Goal: Information Seeking & Learning: Learn about a topic

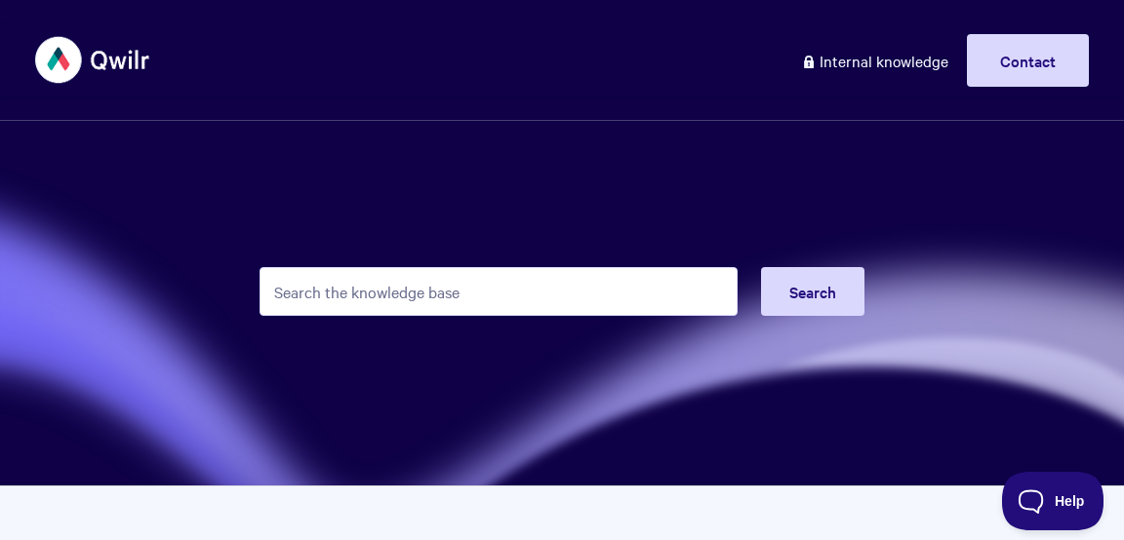
click at [536, 299] on input "Search the knowledge base" at bounding box center [498, 291] width 478 height 49
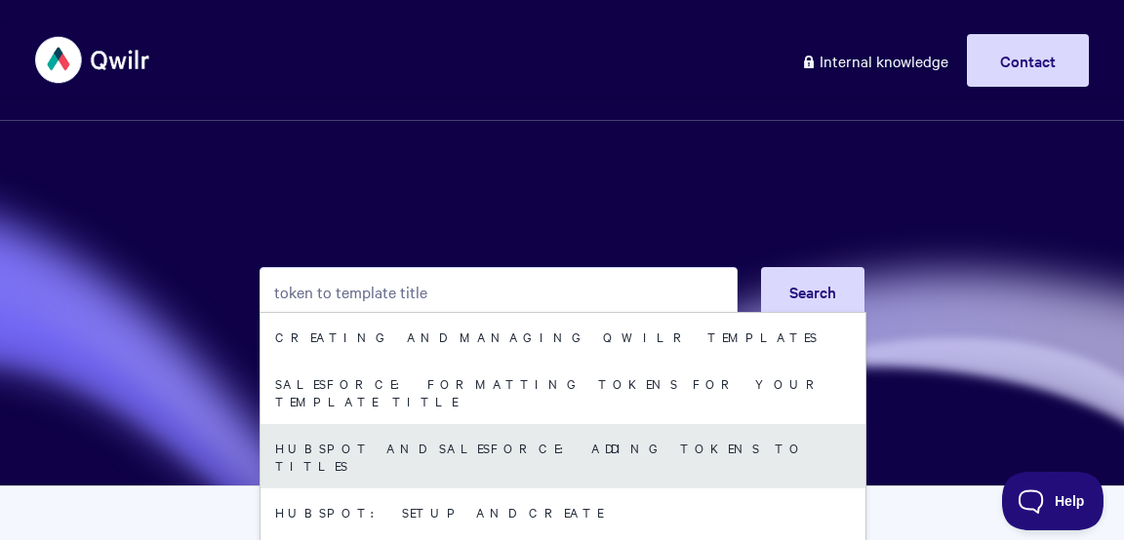
type input "token to template title"
click at [549, 441] on link "HubSpot and Salesforce: Adding Tokens to Titles" at bounding box center [562, 456] width 605 height 64
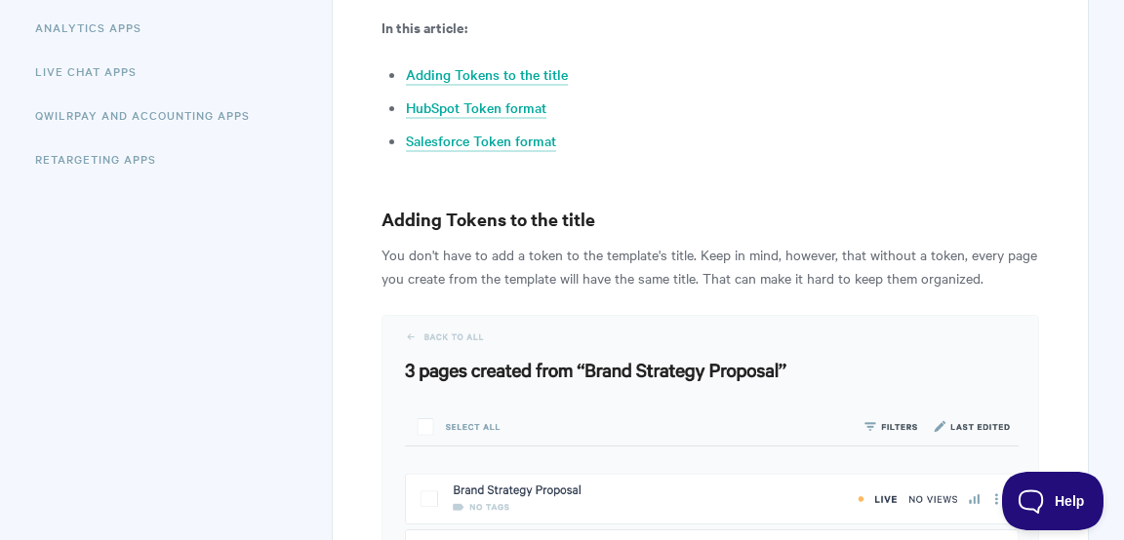
scroll to position [491, 0]
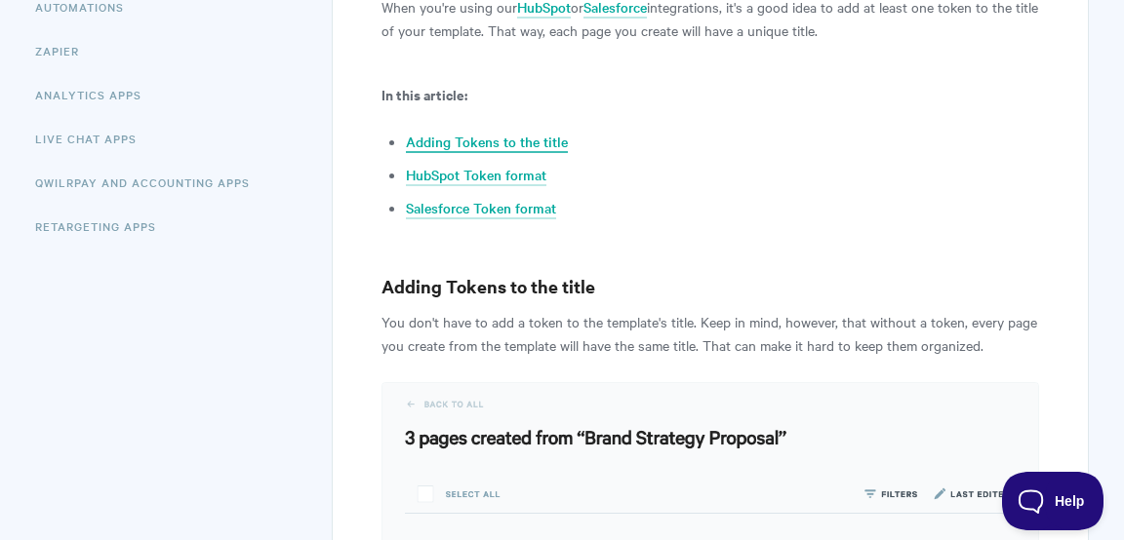
click at [471, 138] on link "Adding Tokens to the title" at bounding box center [487, 142] width 162 height 21
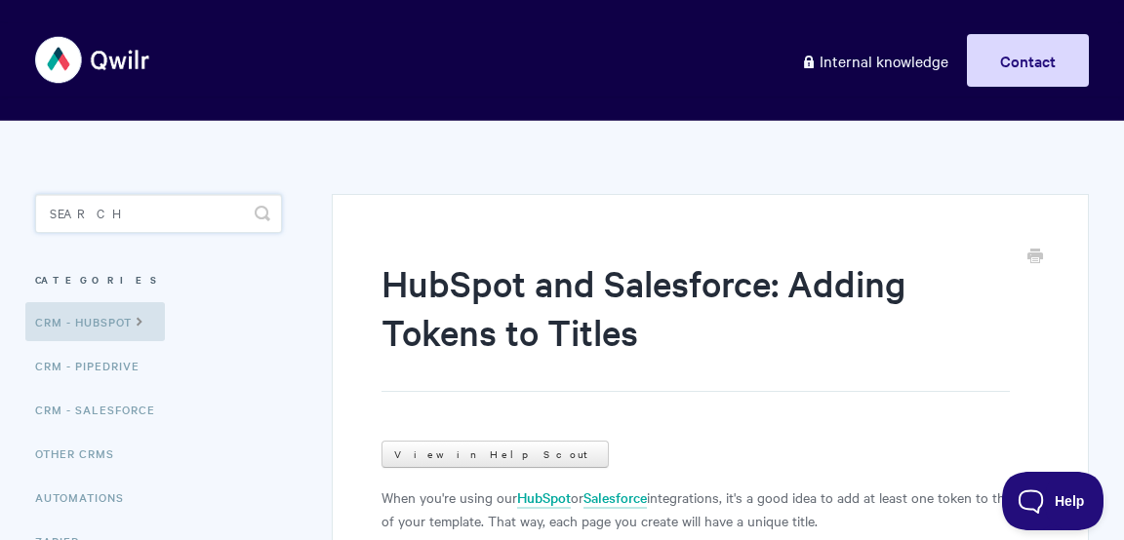
click at [202, 227] on input "Search" at bounding box center [158, 213] width 247 height 39
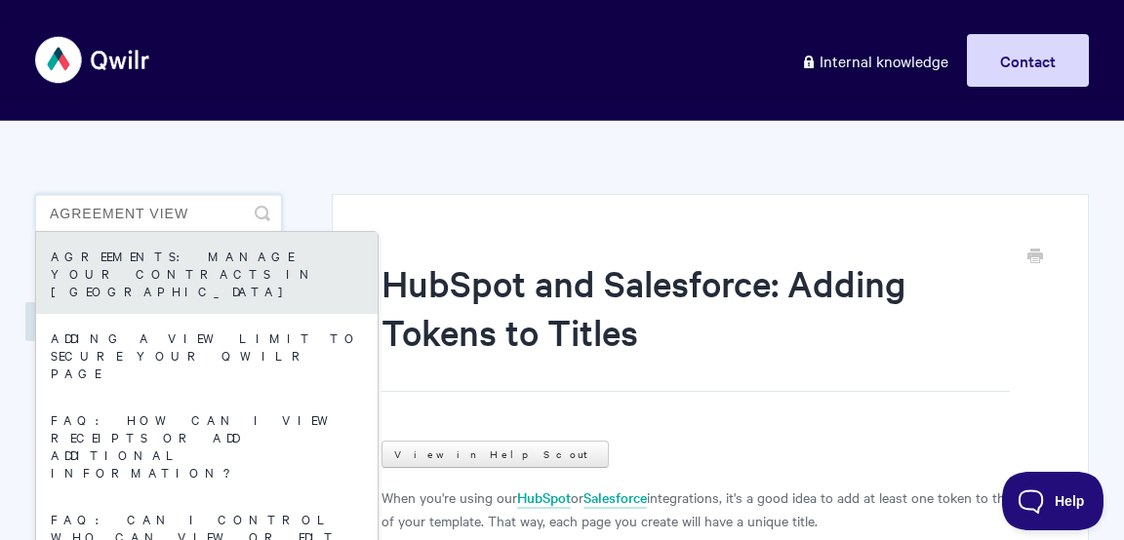
type input "agreement view"
click at [182, 267] on link "Agreements: Manage your Contracts in Qwilr" at bounding box center [206, 273] width 341 height 82
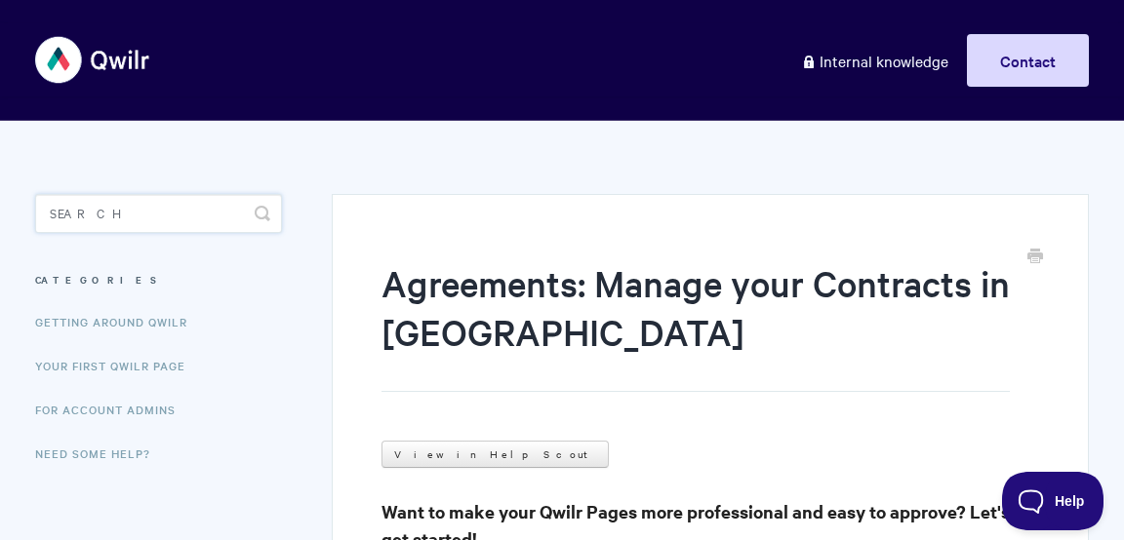
click at [209, 207] on input "Search" at bounding box center [158, 213] width 247 height 39
click at [80, 218] on input "inital" at bounding box center [158, 213] width 247 height 39
click at [627, 370] on h1 "Agreements: Manage your Contracts in Qwilr" at bounding box center [695, 325] width 628 height 134
click at [154, 207] on input "initial" at bounding box center [158, 213] width 247 height 39
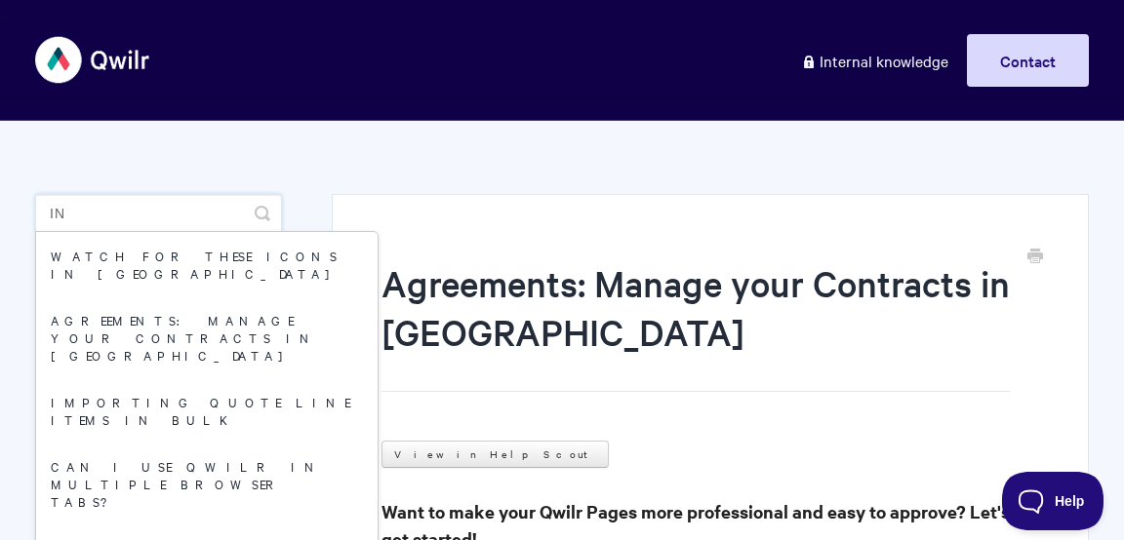
type input "i"
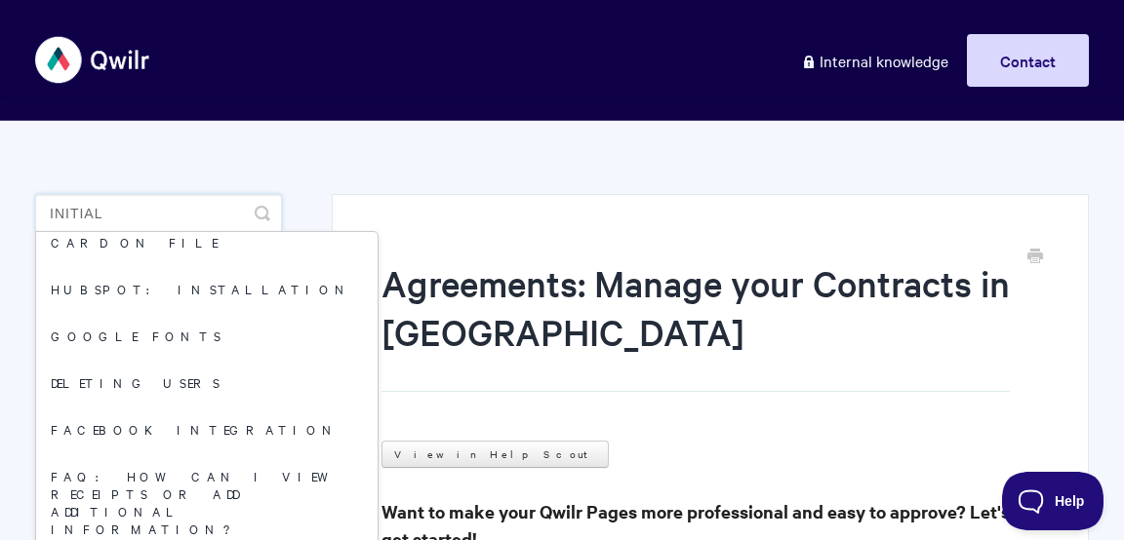
scroll to position [687, 0]
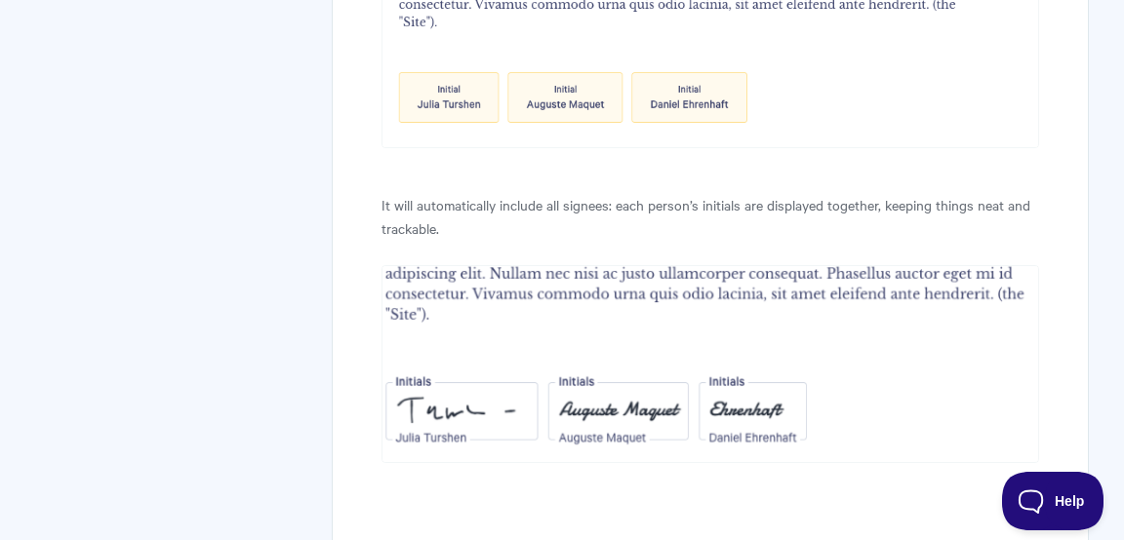
scroll to position [5802, 0]
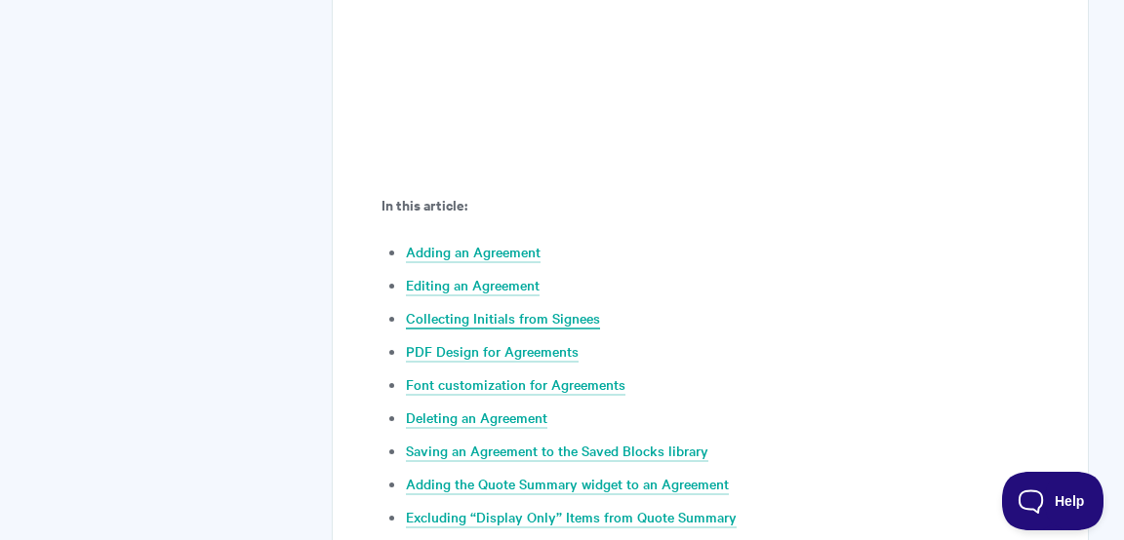
click at [552, 319] on link "Collecting Initials from Signees" at bounding box center [503, 318] width 194 height 21
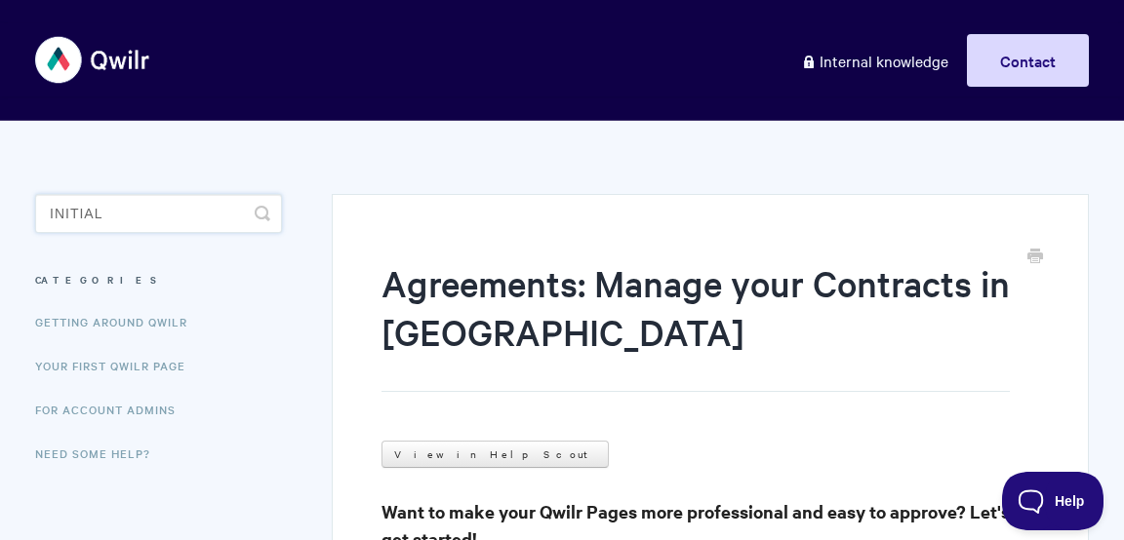
click at [192, 216] on input "initial" at bounding box center [158, 213] width 247 height 39
type input "i"
type input "n"
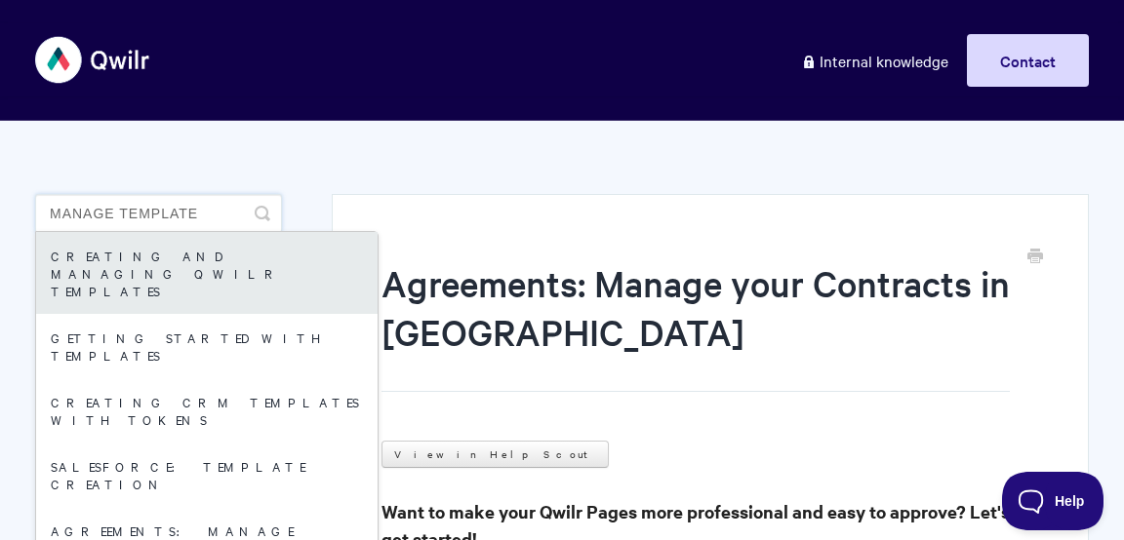
type input "manage template"
click at [203, 251] on link "Creating and managing Qwilr Templates" at bounding box center [206, 273] width 341 height 82
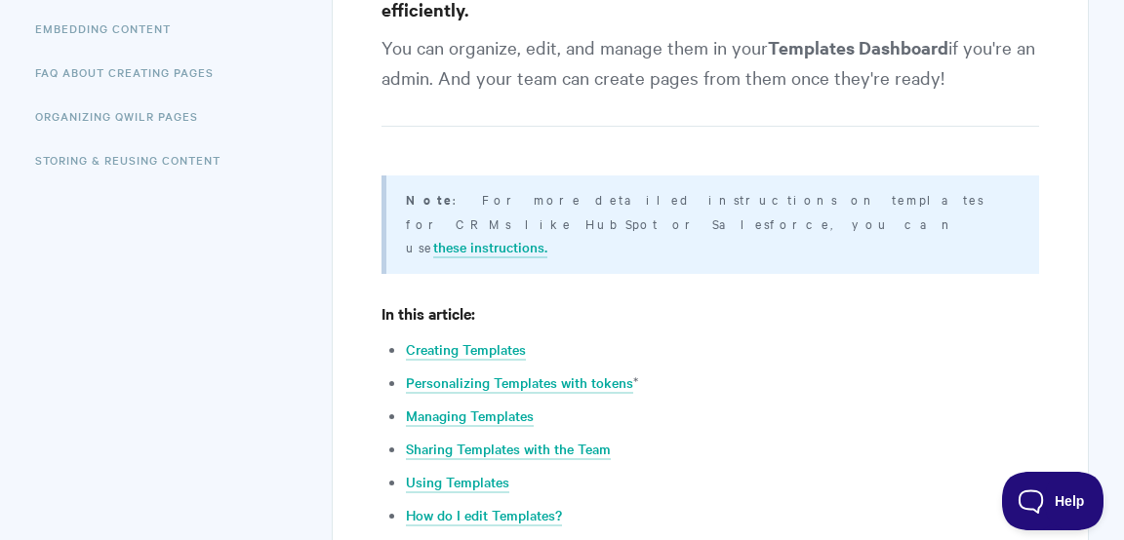
scroll to position [744, 0]
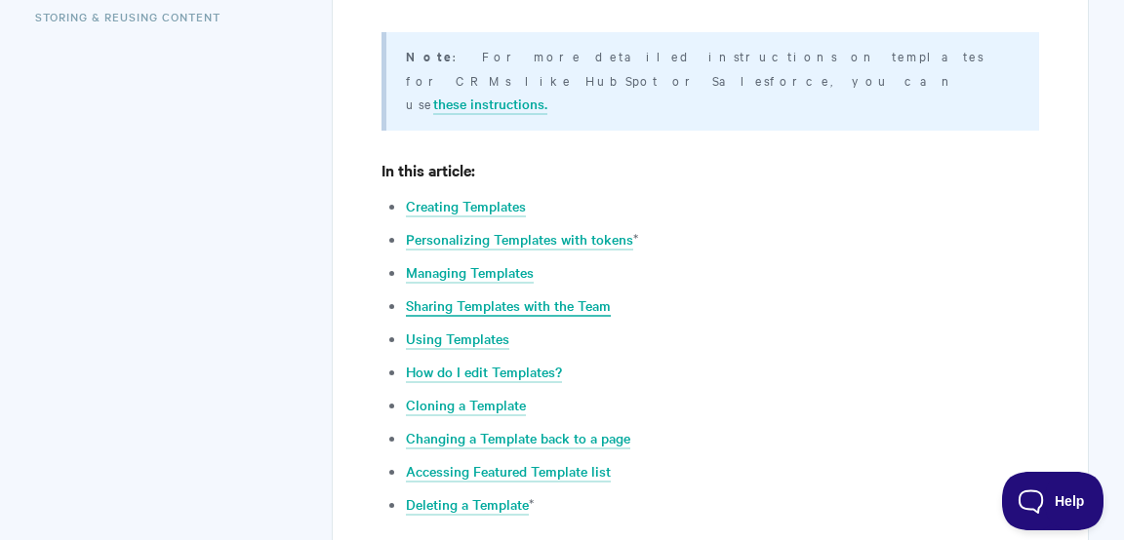
click at [486, 296] on link "Sharing Templates with the Team" at bounding box center [508, 306] width 205 height 21
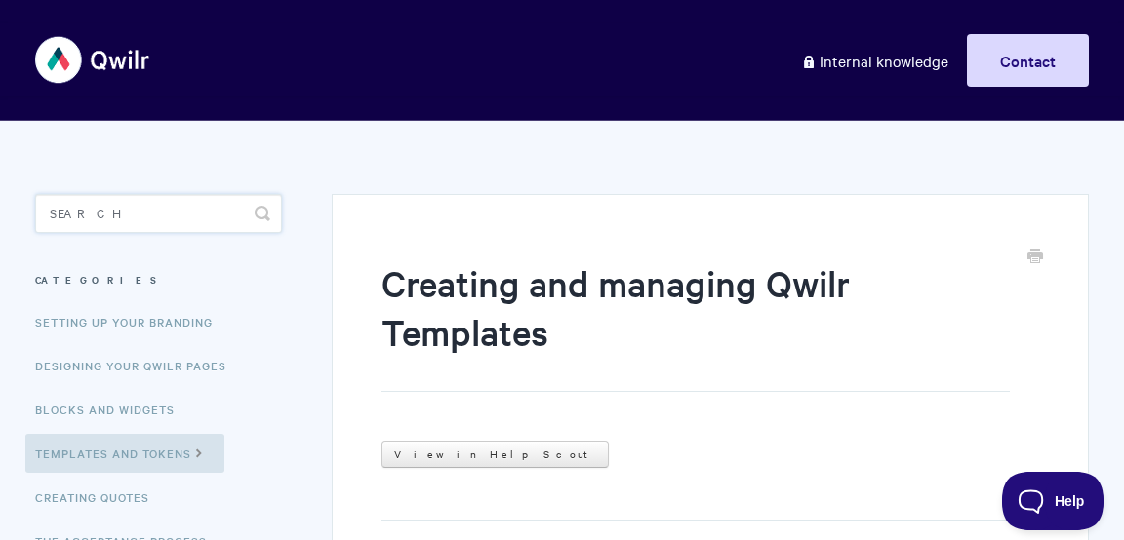
click at [153, 216] on input "Search" at bounding box center [158, 213] width 247 height 39
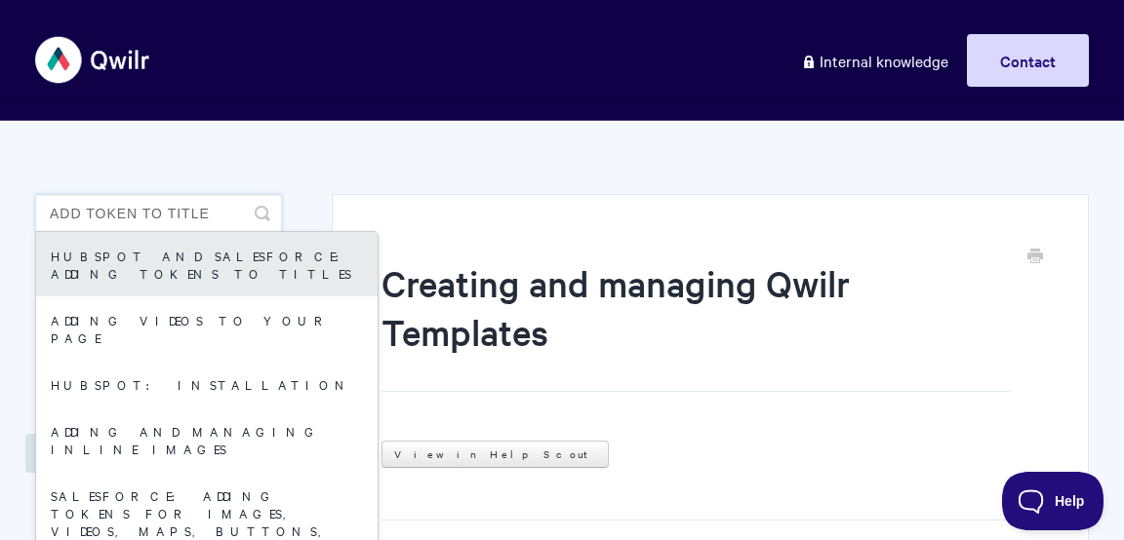
type input "add token to title"
click at [190, 266] on link "HubSpot and Salesforce: Adding Tokens to Titles" at bounding box center [206, 264] width 341 height 64
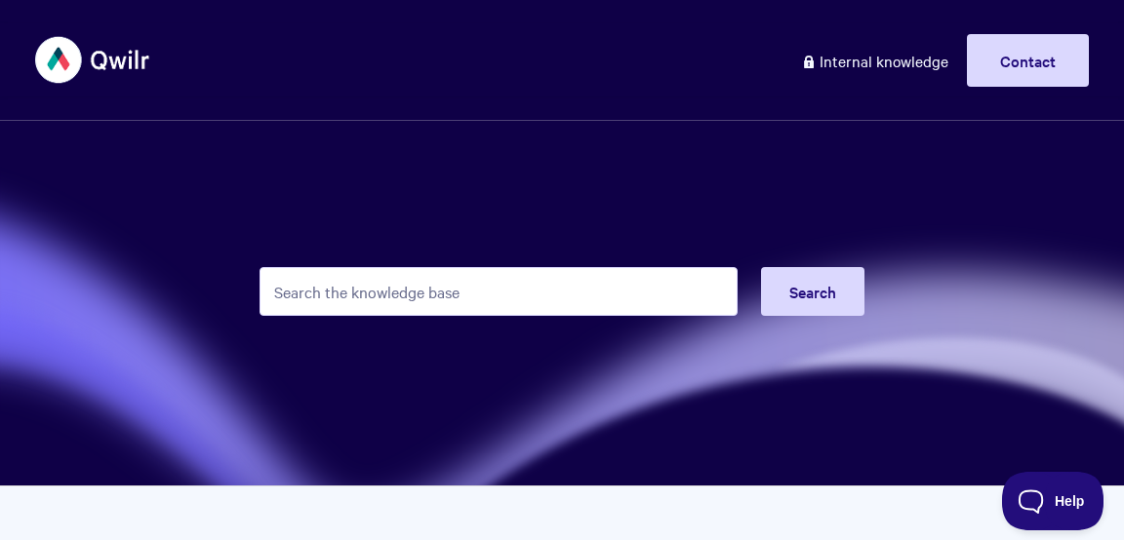
click at [461, 298] on input "Search the knowledge base" at bounding box center [498, 291] width 478 height 49
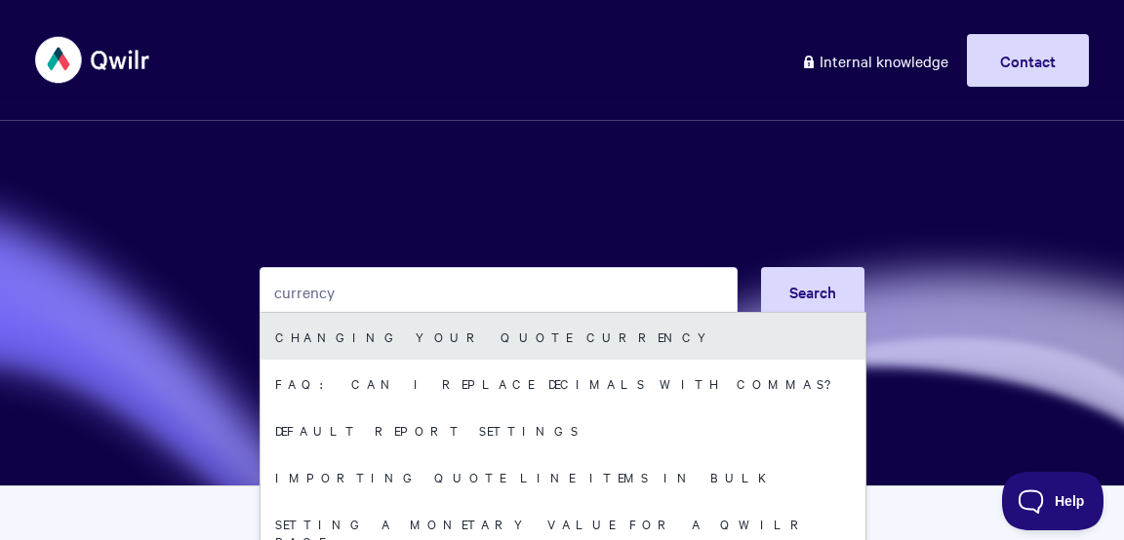
type input "currency"
click at [473, 344] on link "Changing Your Quote Currency" at bounding box center [562, 336] width 605 height 47
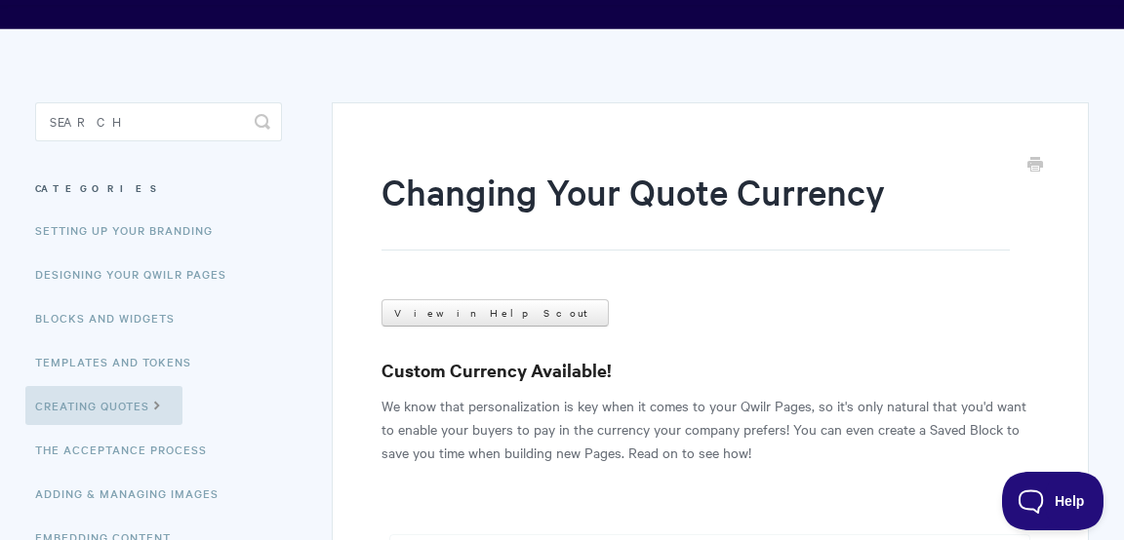
scroll to position [66, 0]
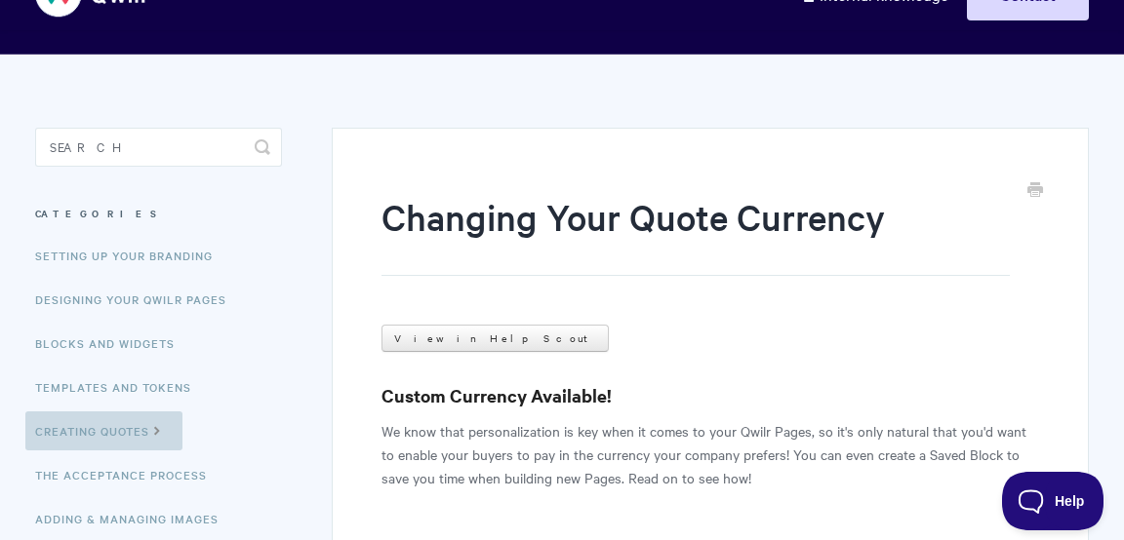
click at [111, 435] on link "Creating Quotes" at bounding box center [103, 431] width 157 height 39
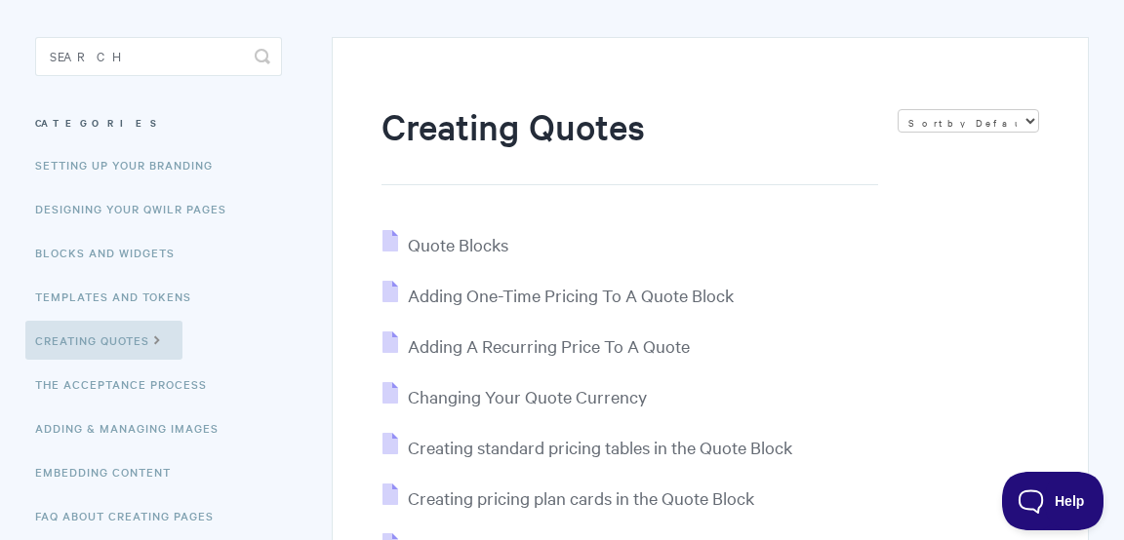
scroll to position [199, 0]
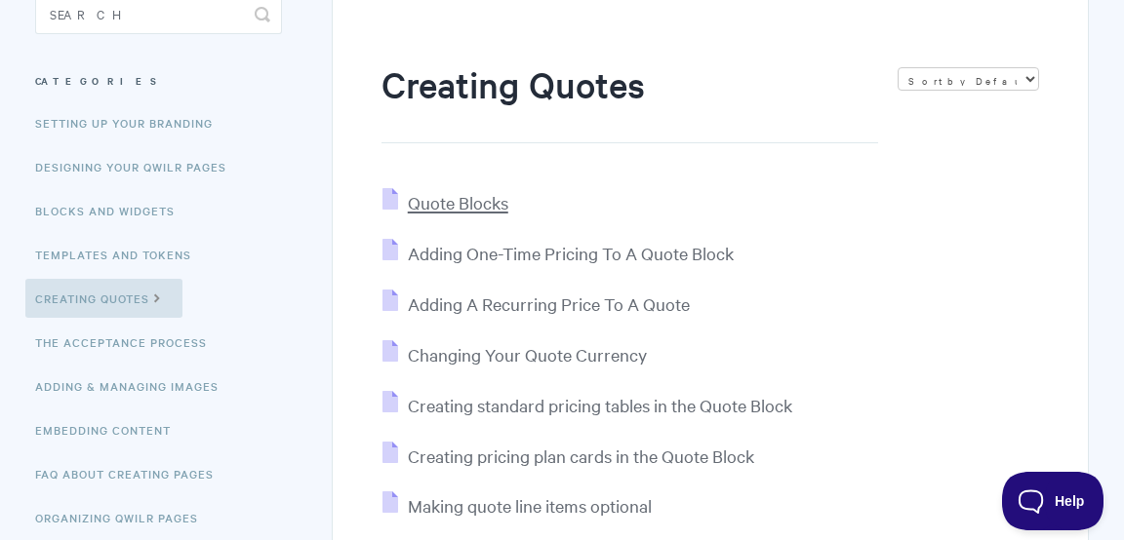
click at [473, 209] on span "Quote Blocks" at bounding box center [458, 202] width 100 height 22
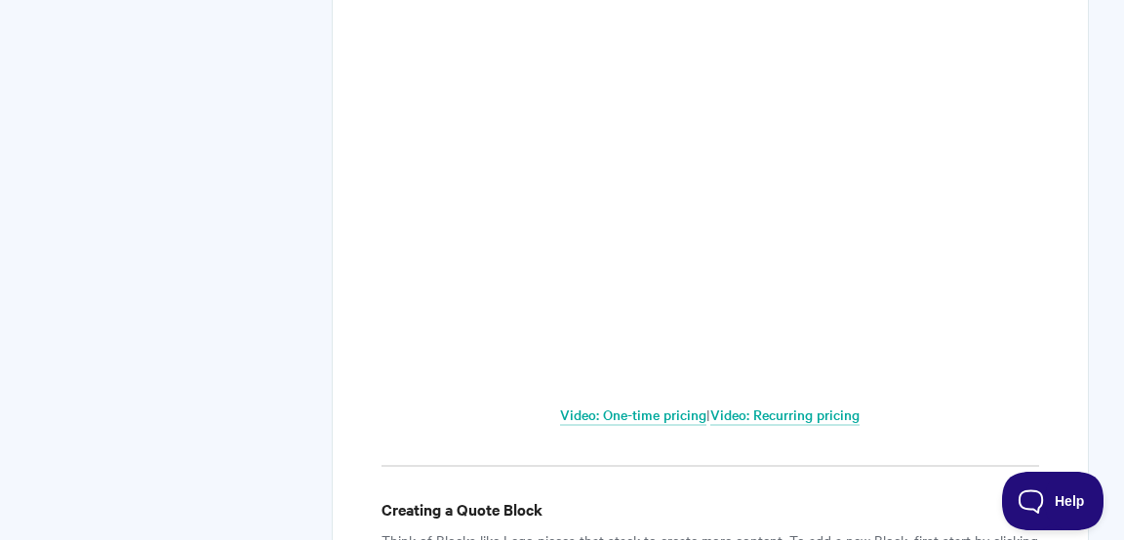
scroll to position [1514, 0]
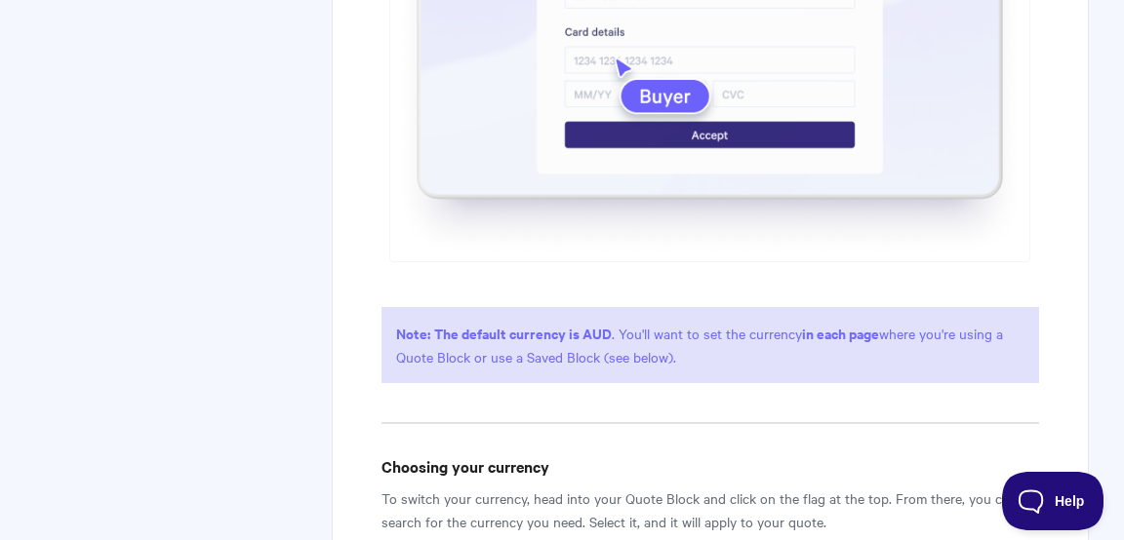
scroll to position [836, 0]
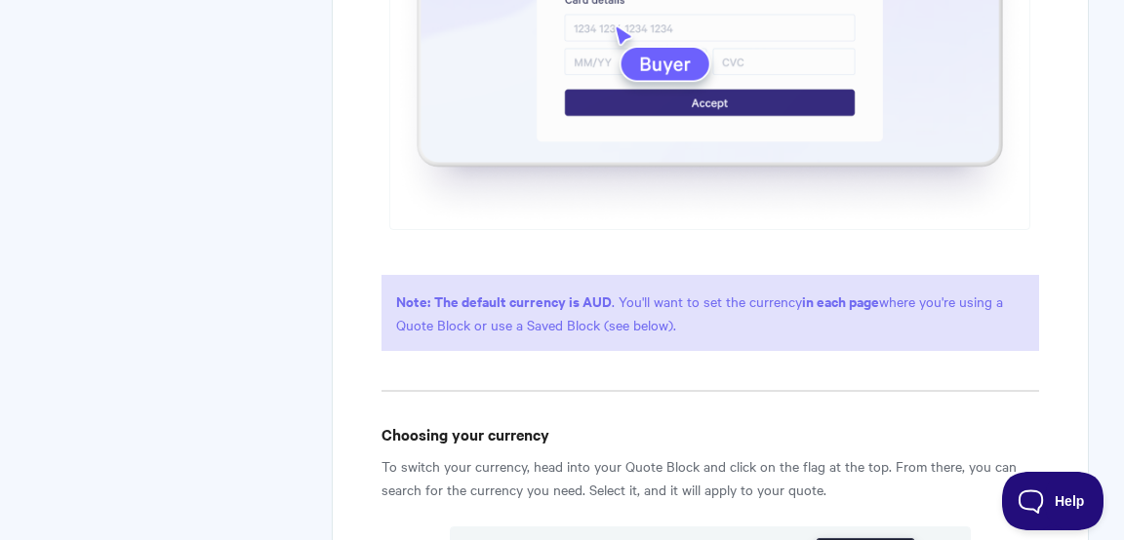
drag, startPoint x: 432, startPoint y: 301, endPoint x: 693, endPoint y: 344, distance: 264.9
click at [693, 344] on p "Note: The default currency is AUD . You'll want to set the currency in each pag…" at bounding box center [709, 313] width 657 height 76
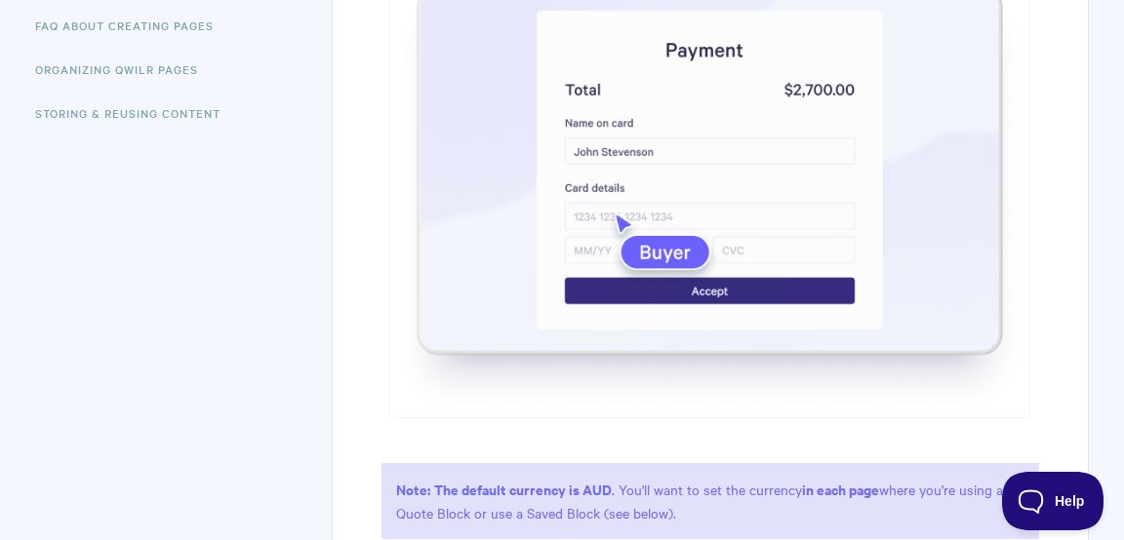
scroll to position [772, 0]
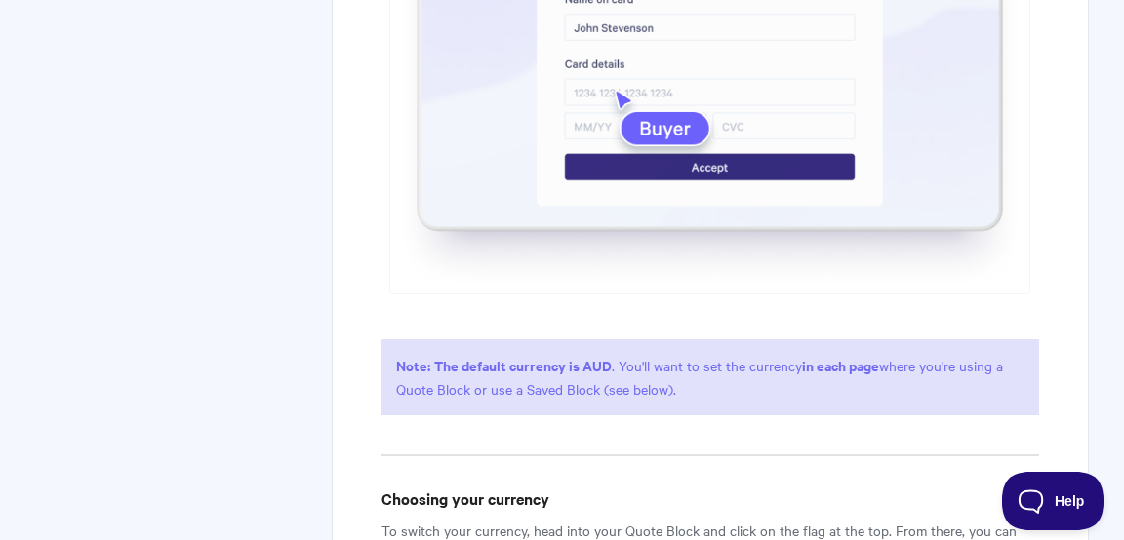
click at [579, 374] on p "Note: The default currency is AUD . You'll want to set the currency in each pag…" at bounding box center [709, 377] width 657 height 76
drag, startPoint x: 430, startPoint y: 367, endPoint x: 613, endPoint y: 367, distance: 182.4
click at [613, 367] on p "Note: The default currency is AUD . You'll want to set the currency in each pag…" at bounding box center [709, 377] width 657 height 76
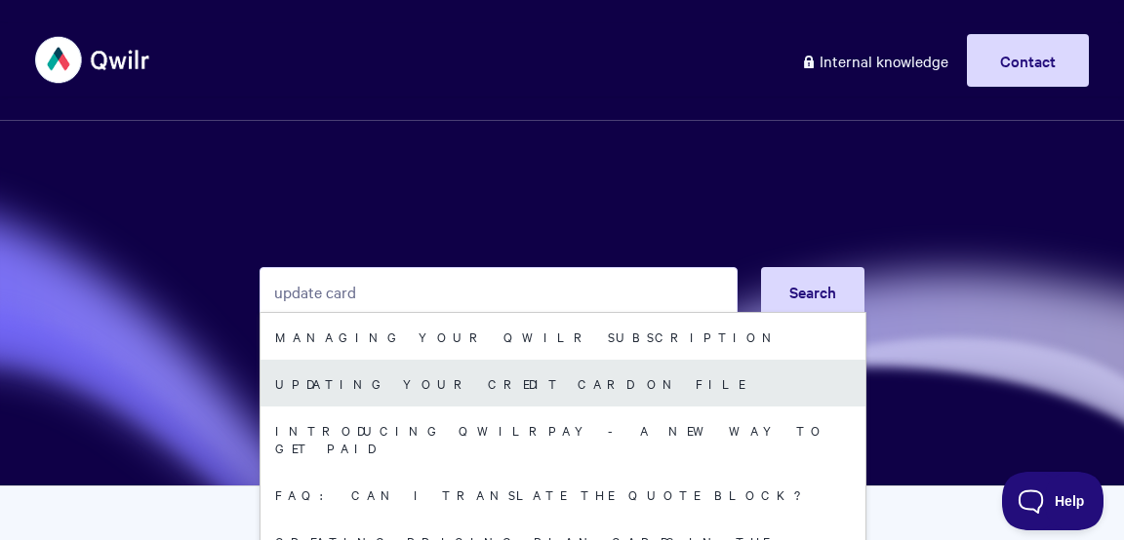
type input "update card"
click at [491, 366] on link "Updating your credit card on file" at bounding box center [562, 383] width 605 height 47
